Goal: Find specific page/section: Find specific page/section

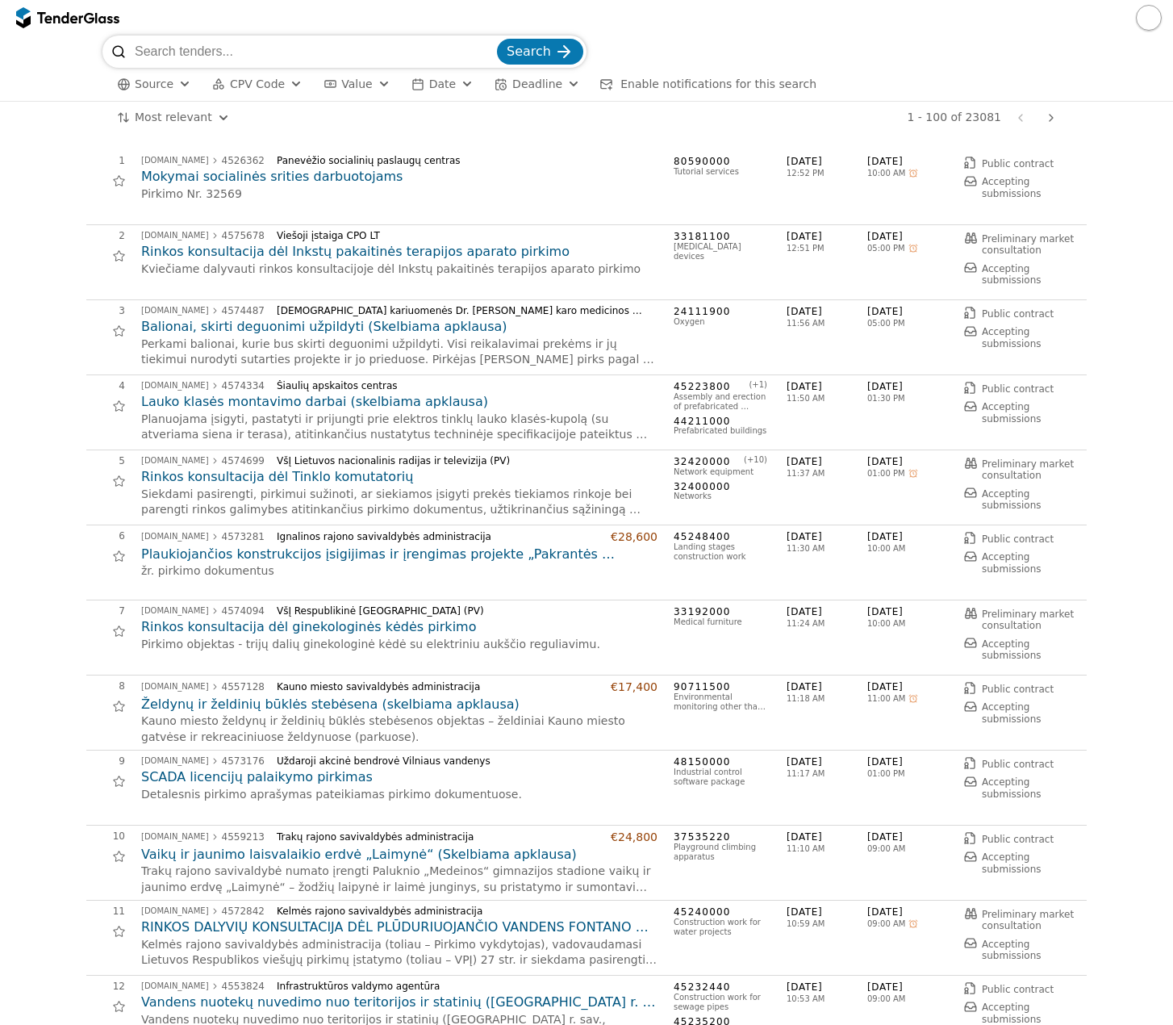
scroll to position [3469, 0]
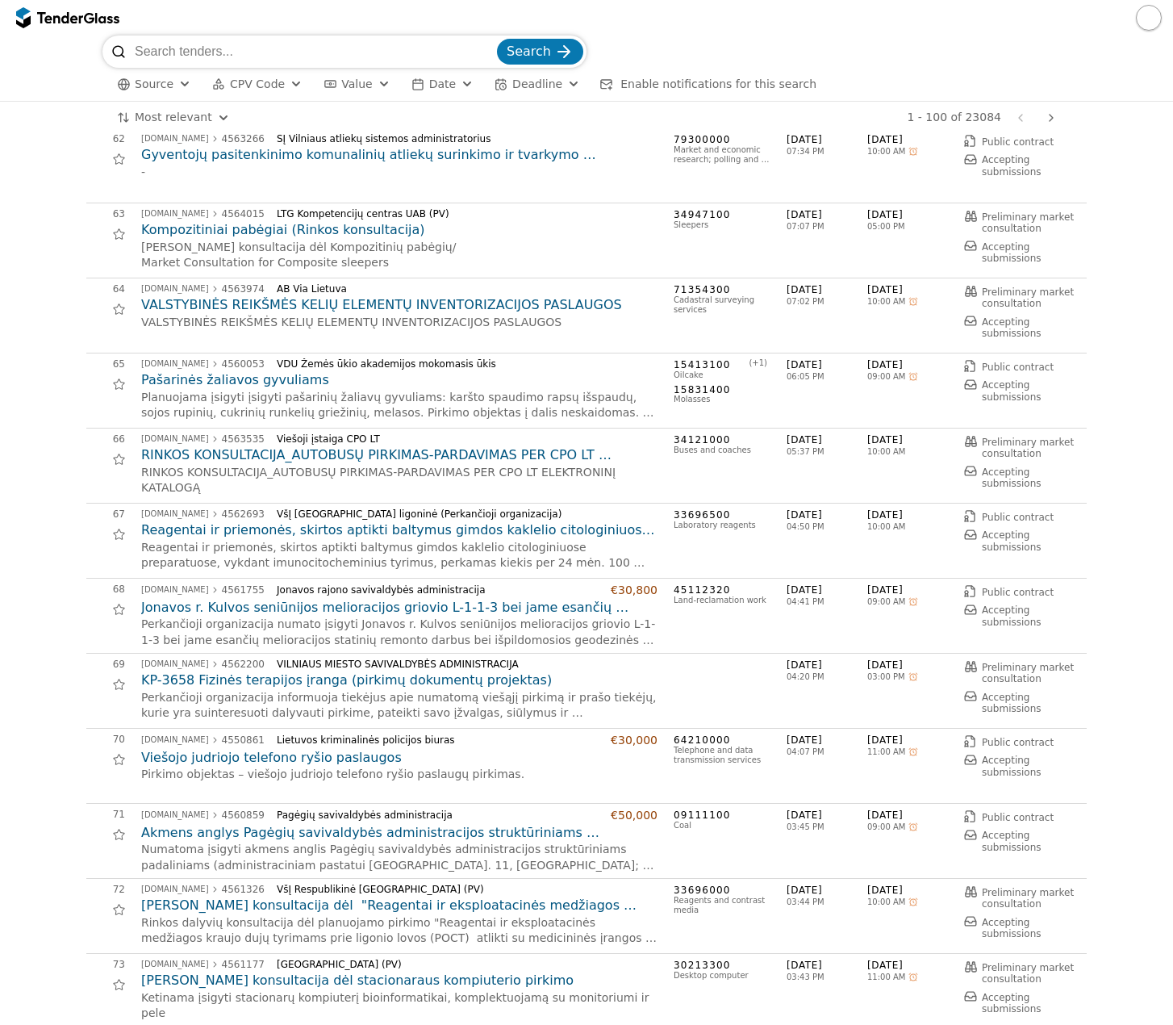
scroll to position [4114, 0]
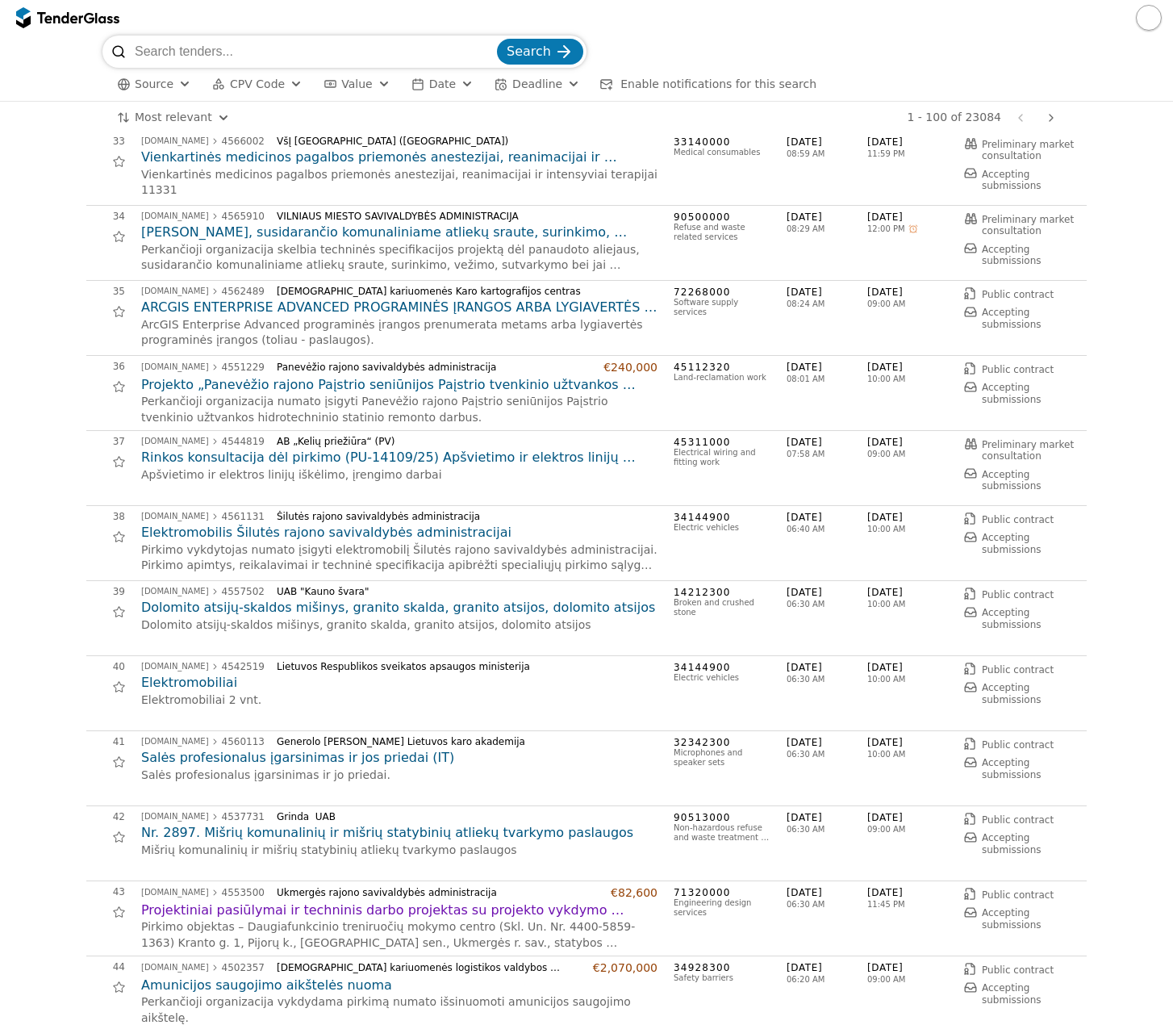
scroll to position [2743, 0]
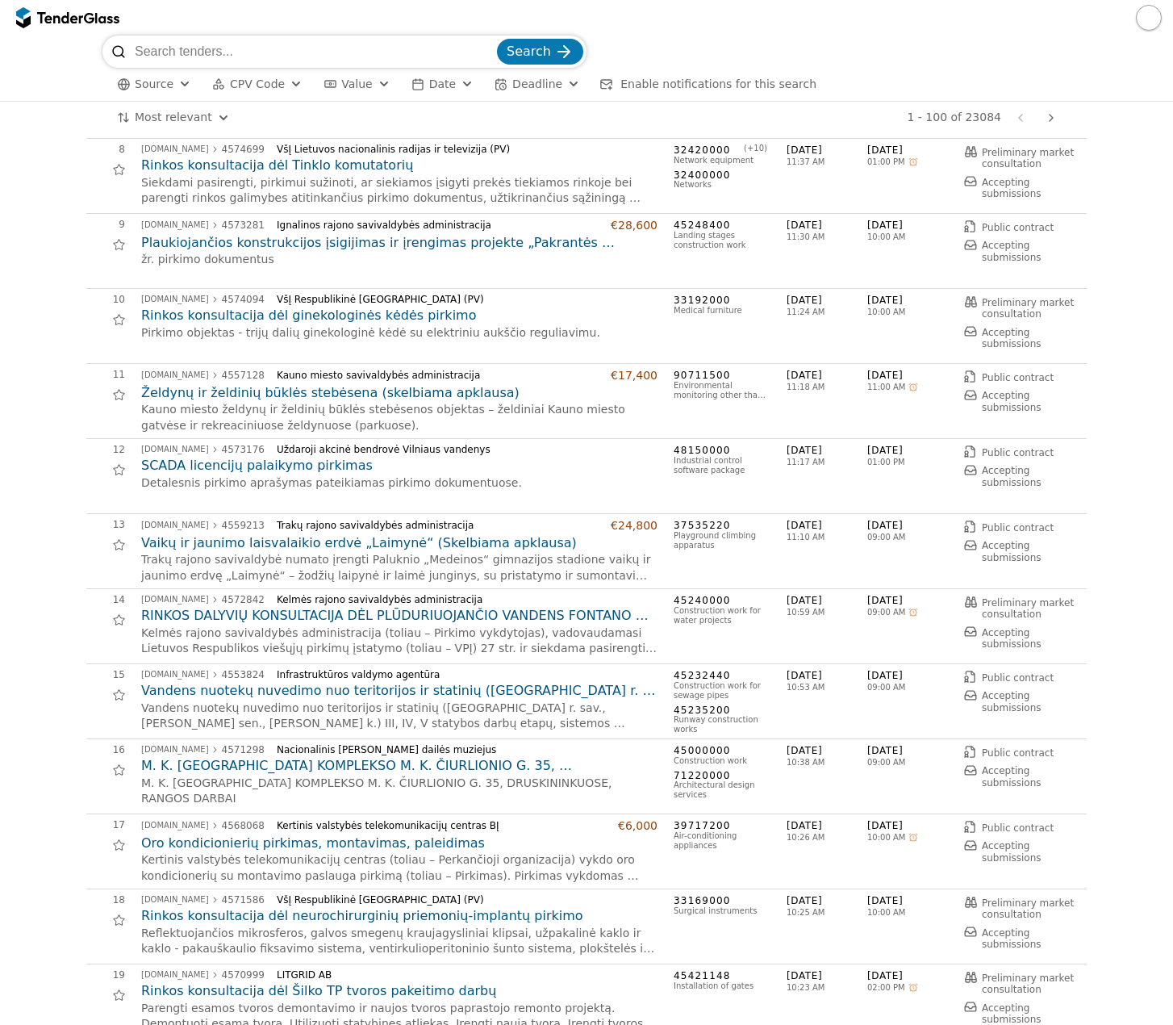
scroll to position [565, 0]
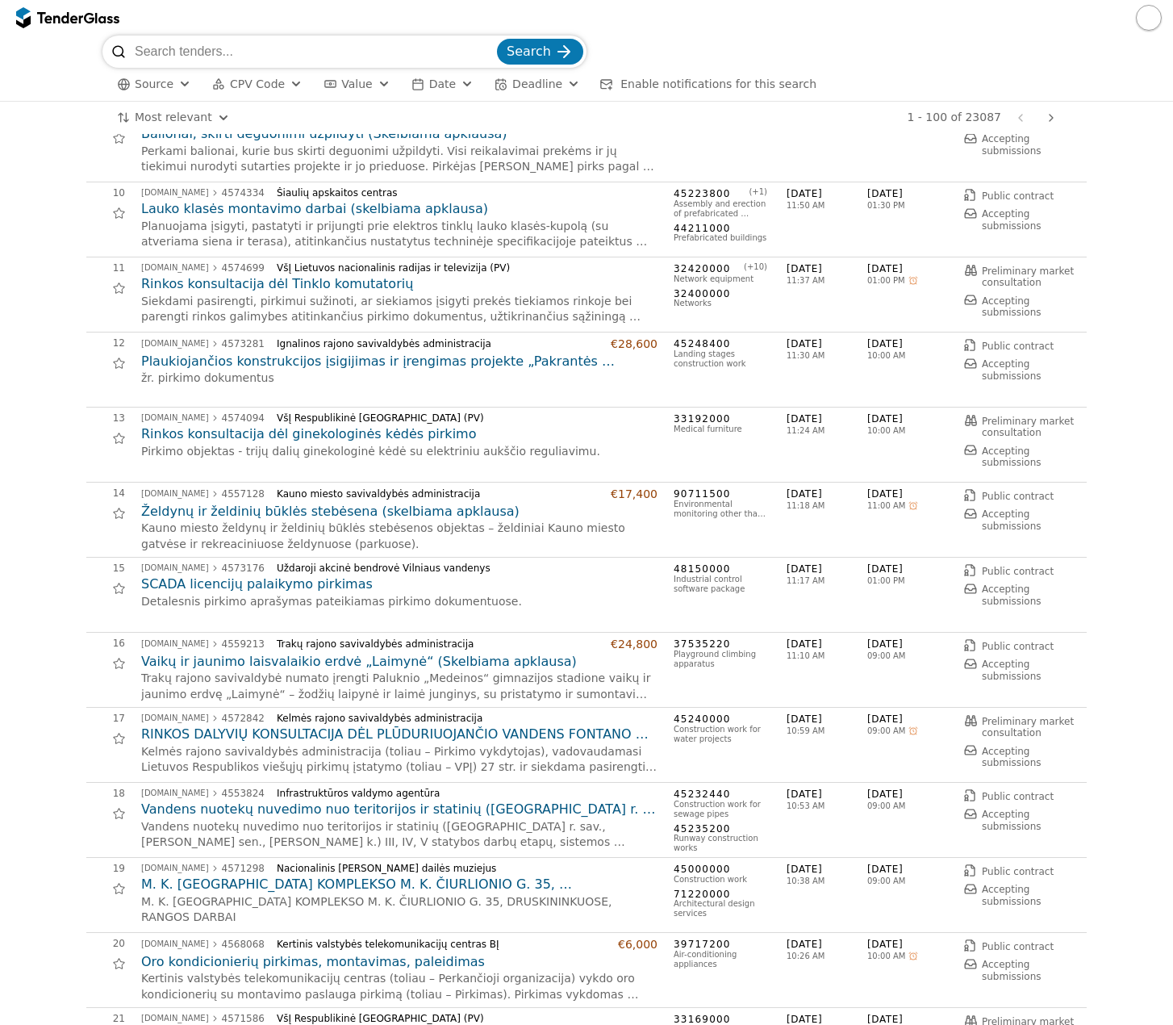
scroll to position [887, 0]
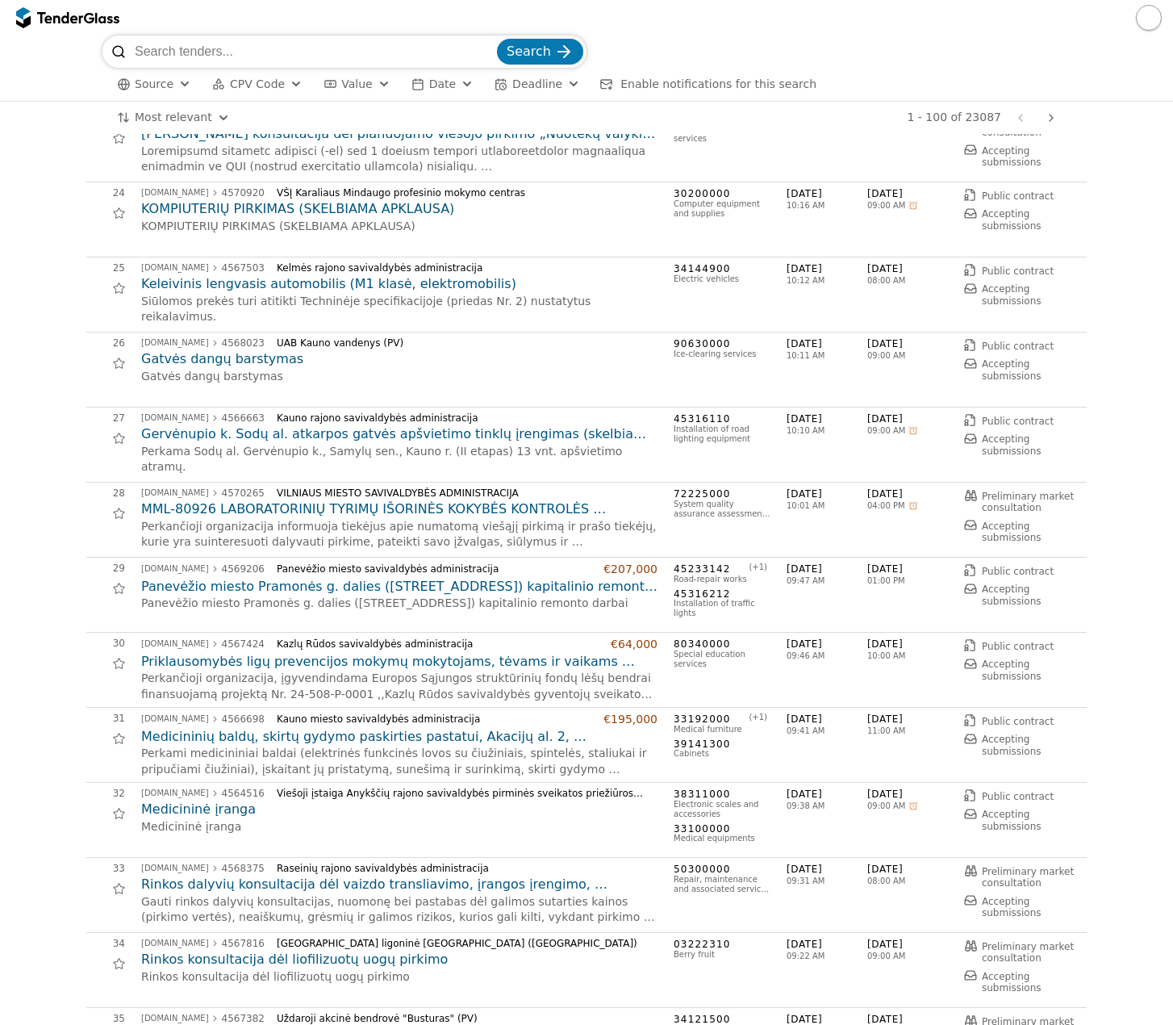
scroll to position [1855, 0]
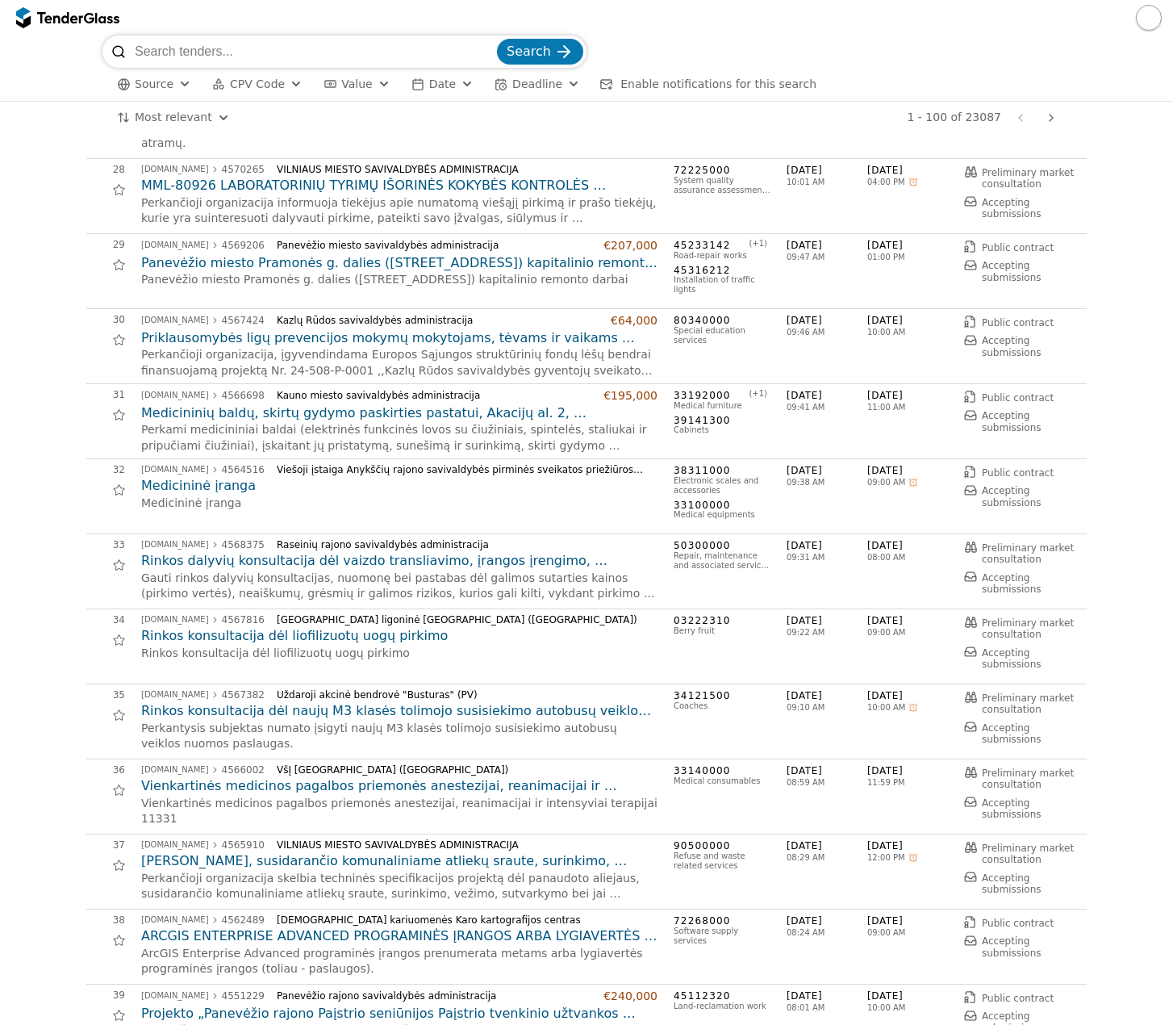
scroll to position [1371, 0]
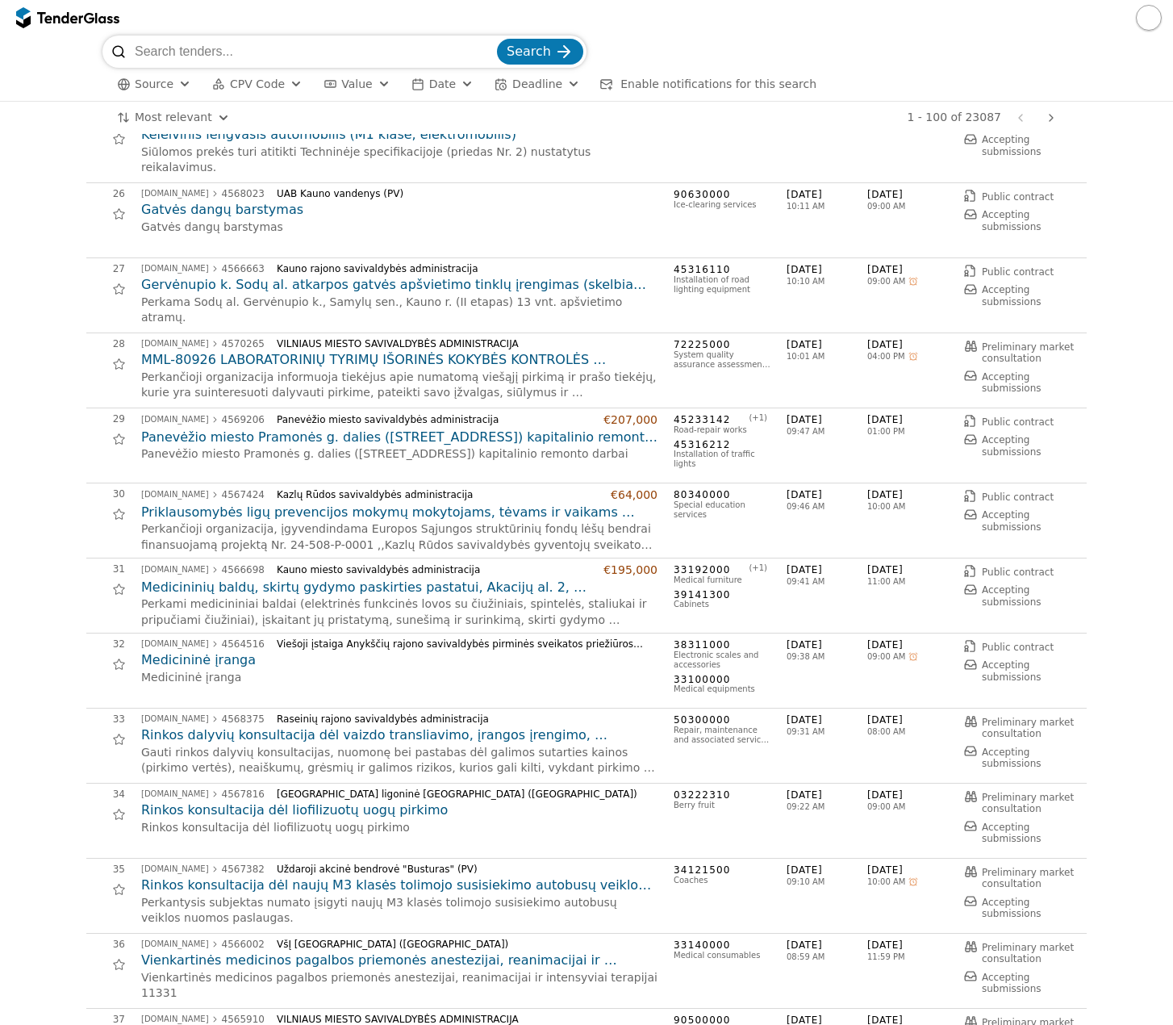
scroll to position [2097, 0]
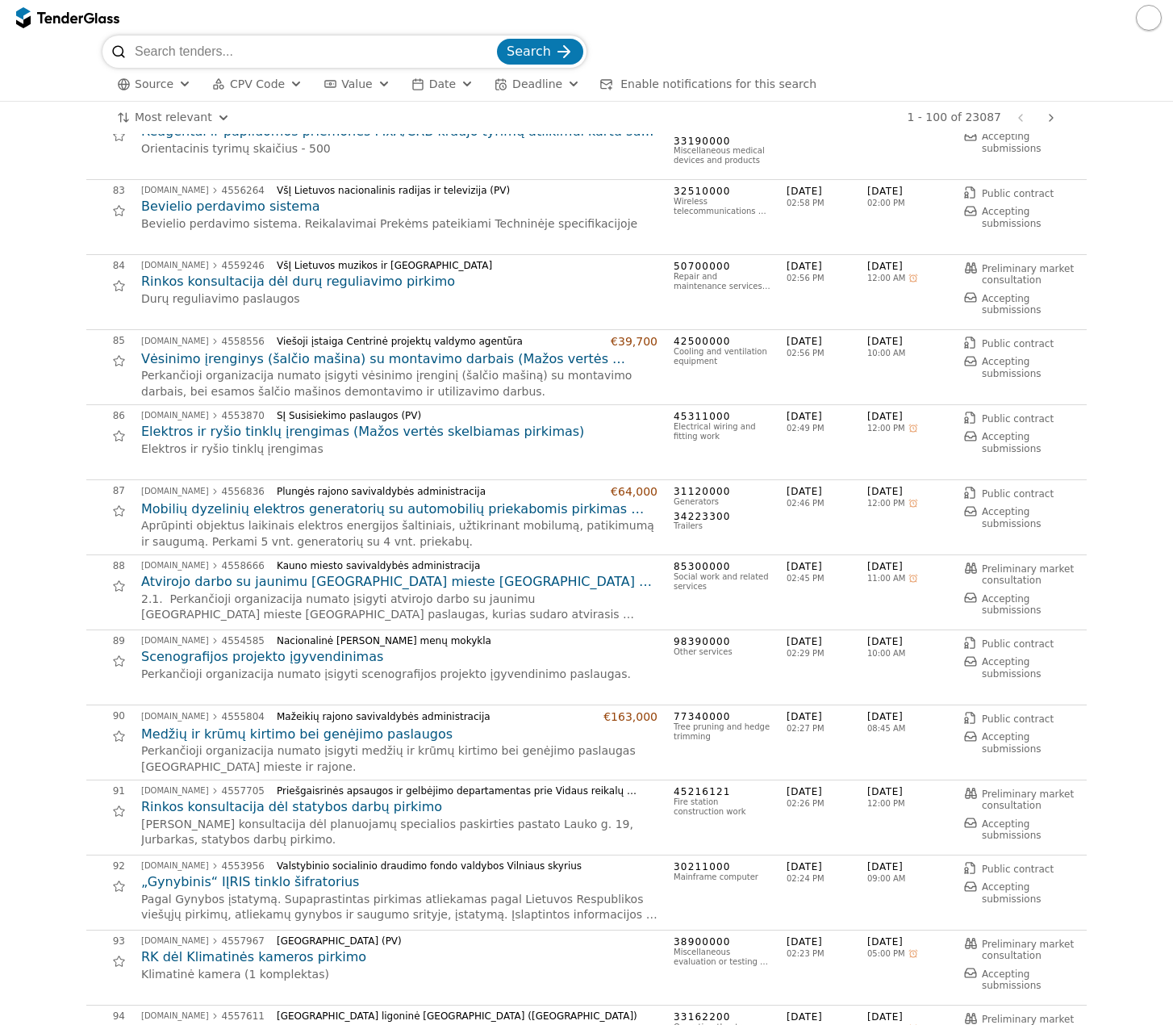
scroll to position [6212, 0]
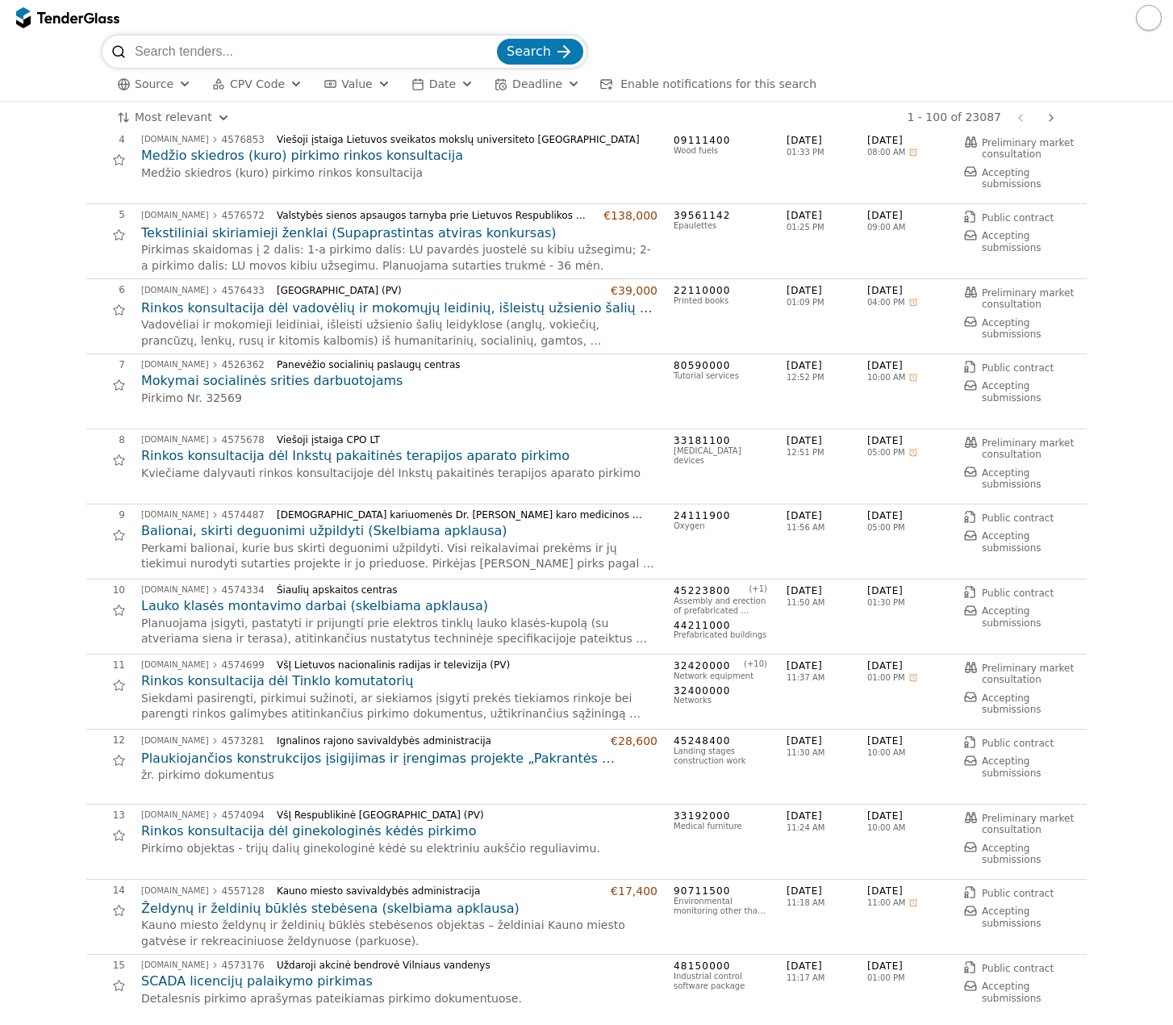
scroll to position [323, 0]
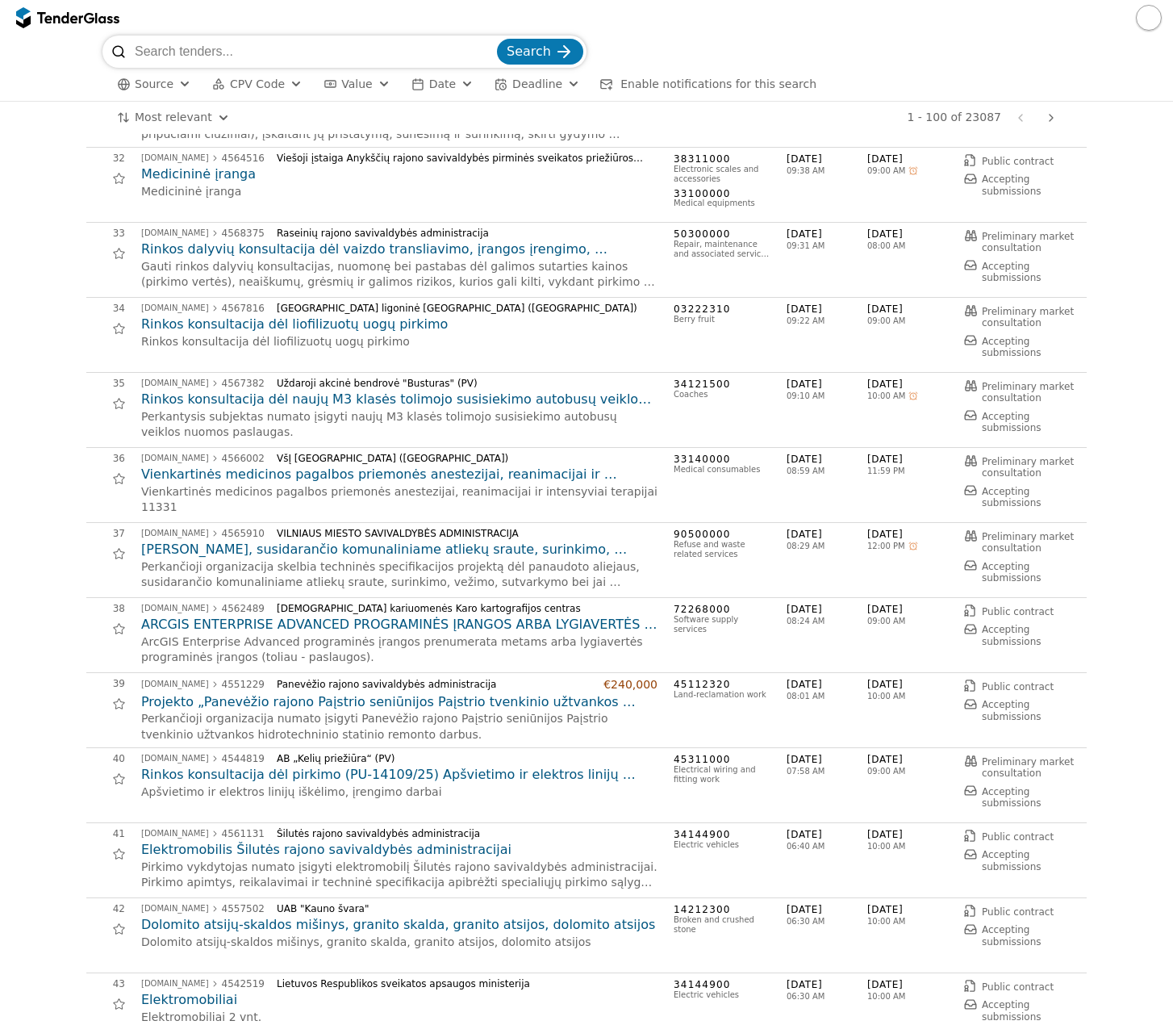
scroll to position [2339, 0]
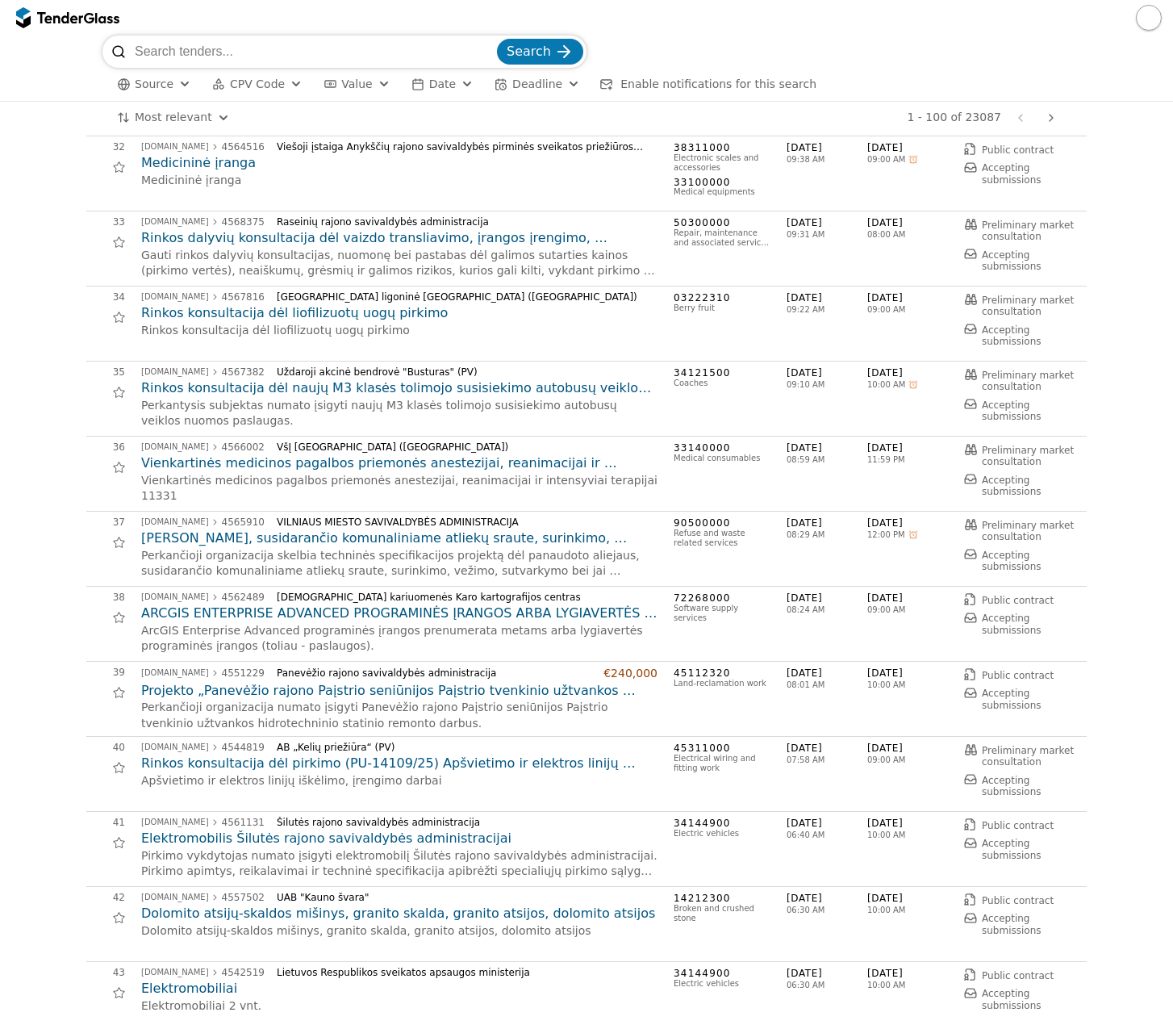
click at [159, 127] on body "Search Source CPV Code Type Buyer Value Date Deadline Enable notifications for …" at bounding box center [586, 512] width 1173 height 1025
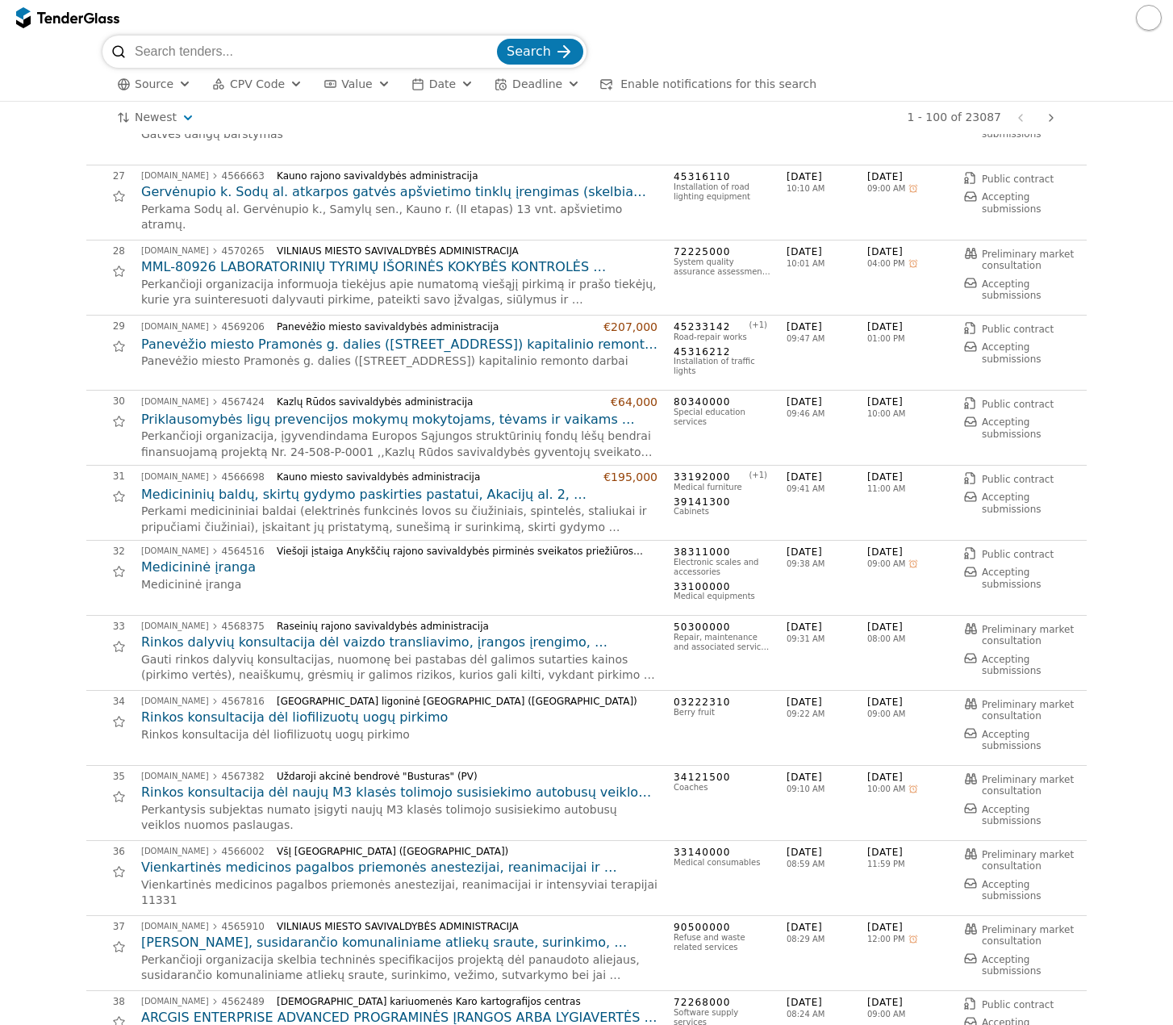
scroll to position [1936, 0]
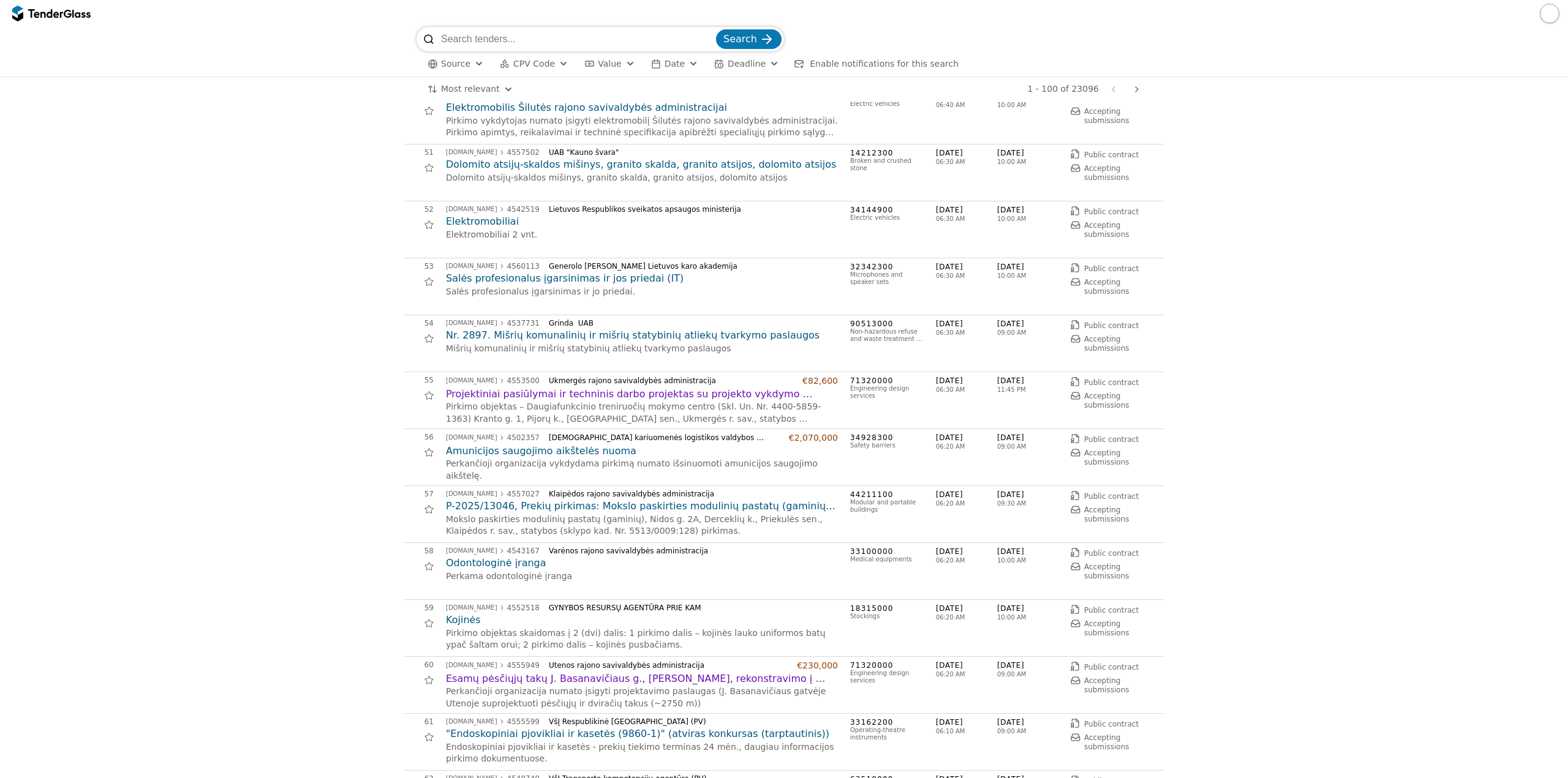
scroll to position [2877, 0]
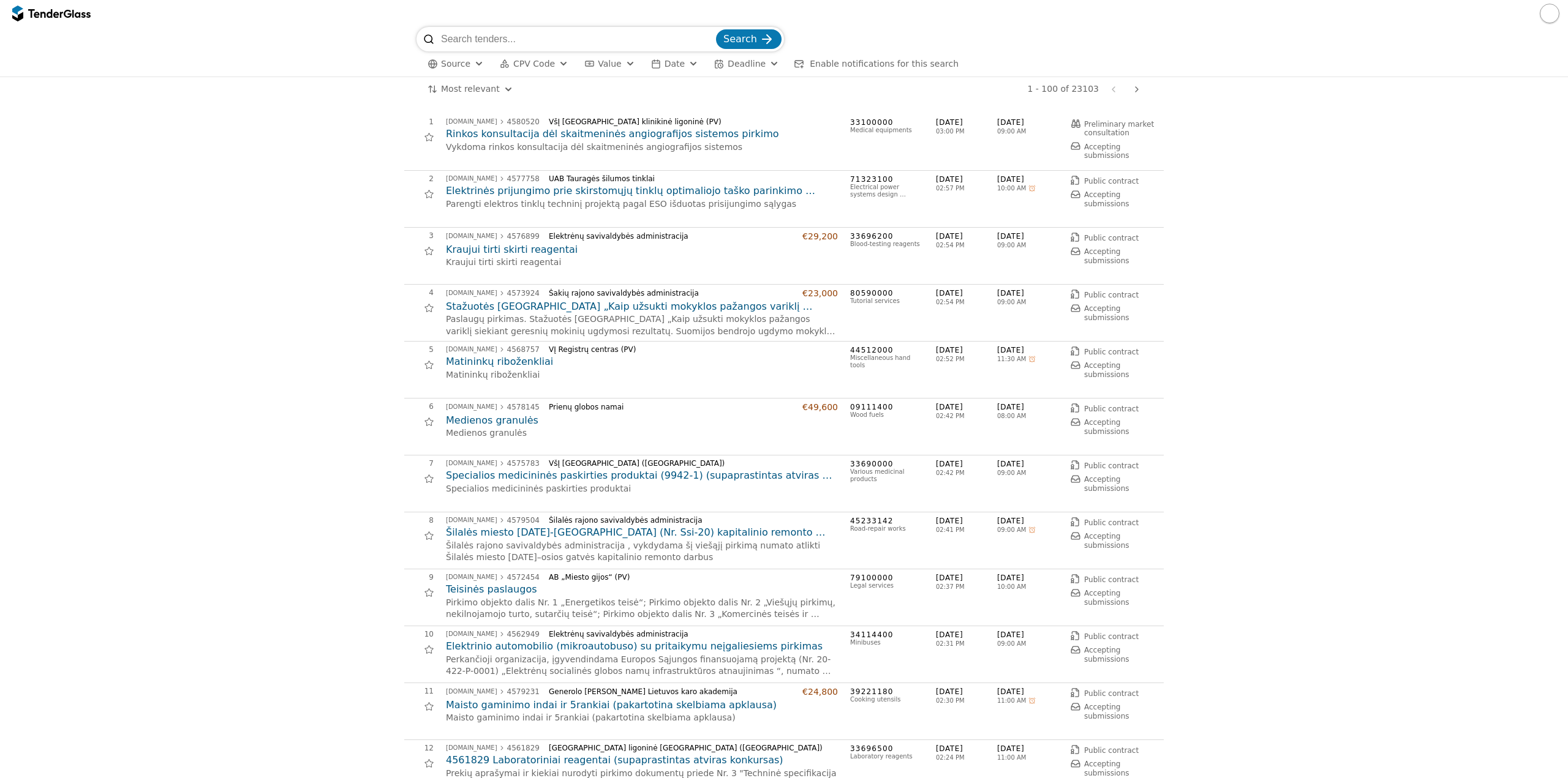
click at [516, 61] on span "CPV Code" at bounding box center [534, 63] width 42 height 10
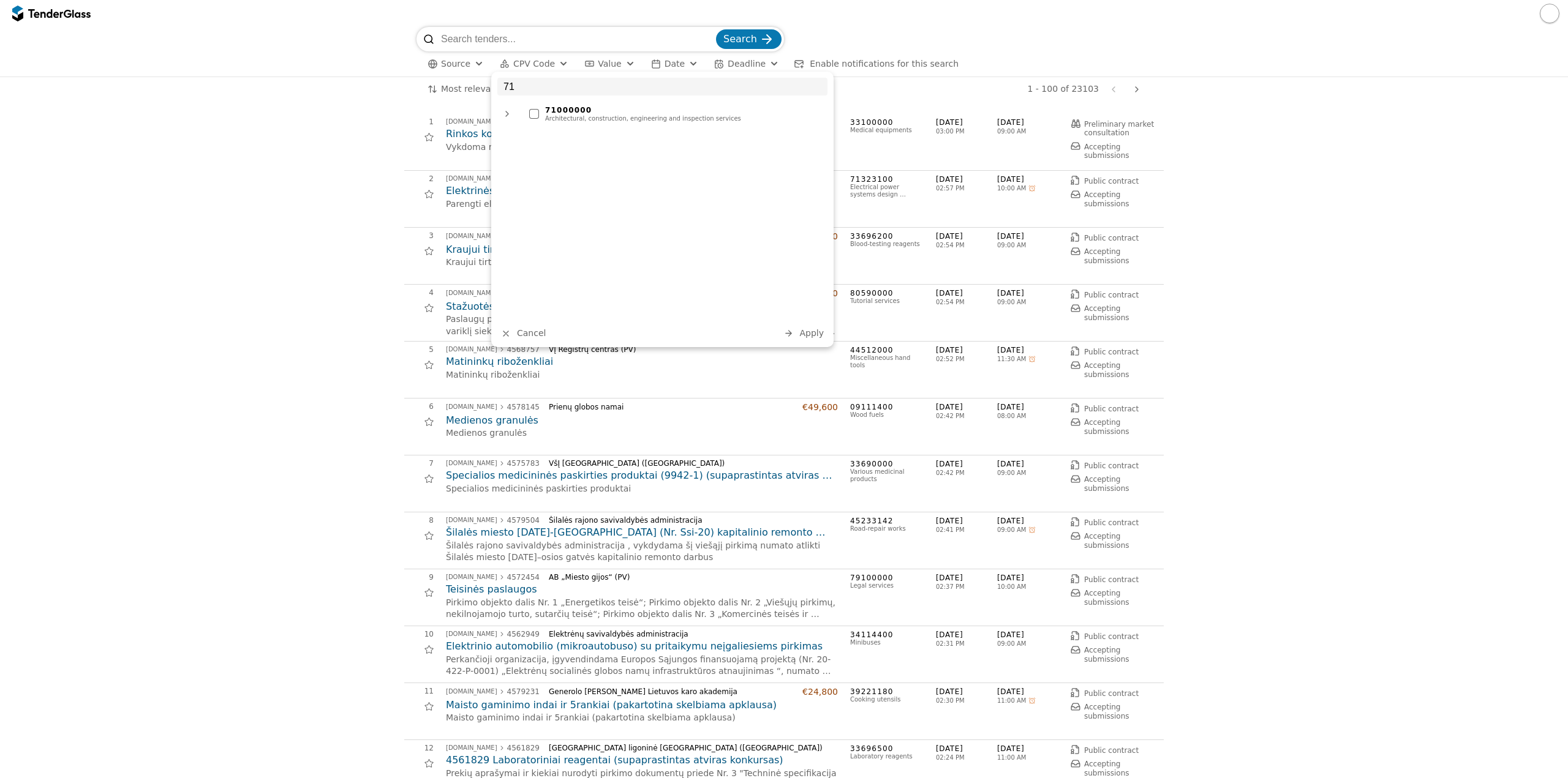
type input "71"
click at [619, 107] on div "71000000" at bounding box center [683, 110] width 276 height 8
drag, startPoint x: 808, startPoint y: 320, endPoint x: 808, endPoint y: 329, distance: 9.0
click at [808, 323] on div "71 71000000 Architectural, construction, engineering and inspection services Ca…" at bounding box center [662, 209] width 342 height 276
click at [803, 339] on button "Apply" at bounding box center [803, 333] width 48 height 15
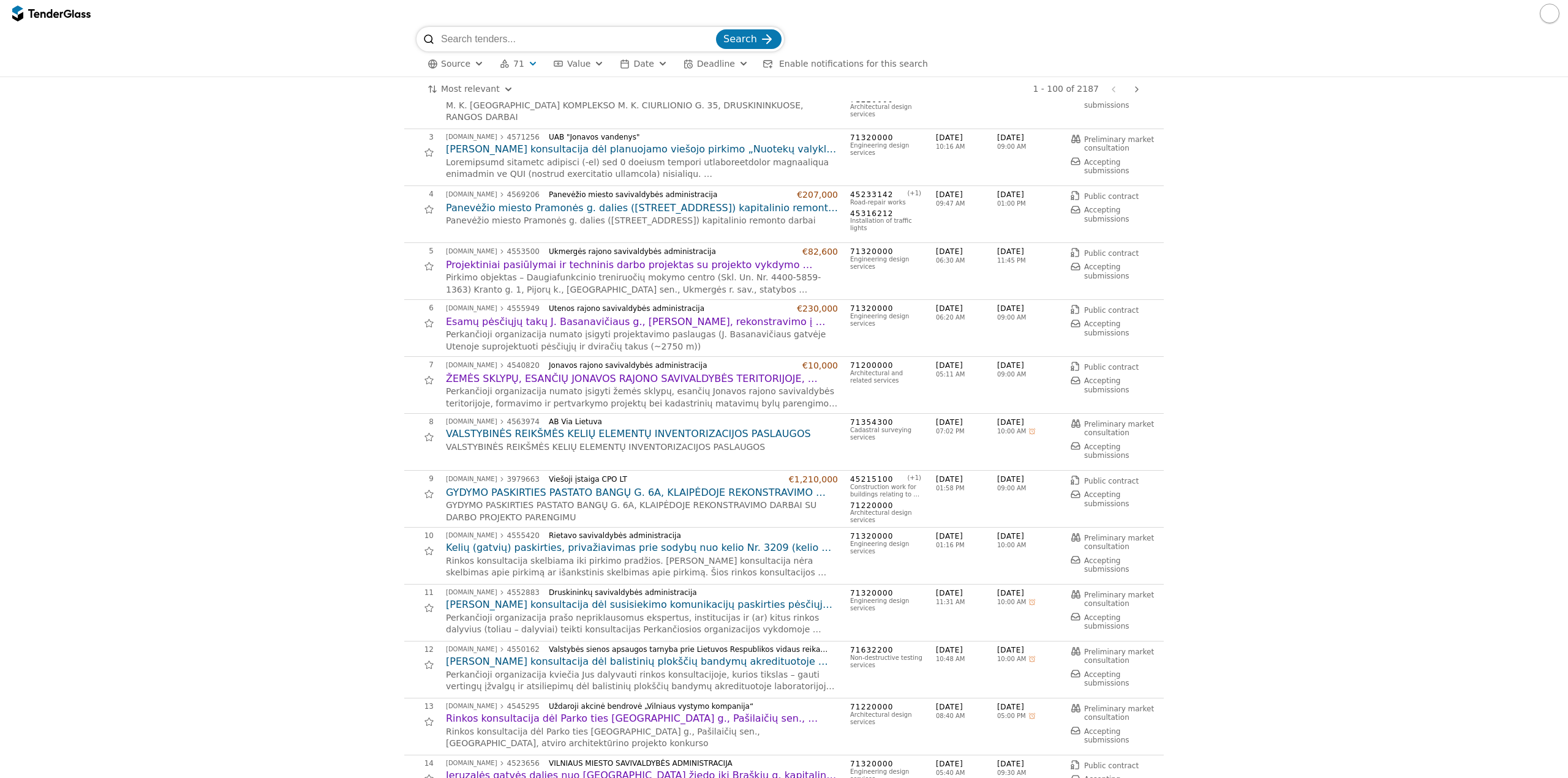
scroll to position [122, 0]
